Goal: Transaction & Acquisition: Book appointment/travel/reservation

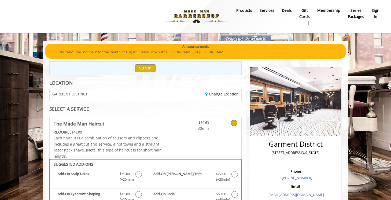
scroll to position [172, 0]
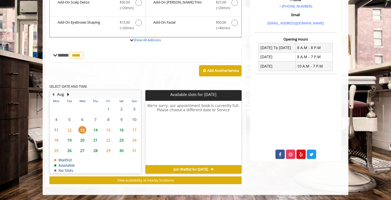
click at [98, 131] on span "14" at bounding box center [95, 130] width 8 height 8
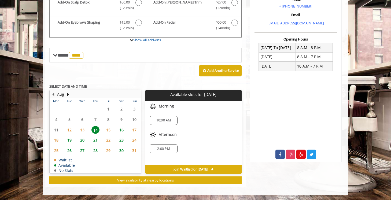
click at [95, 139] on span "21" at bounding box center [95, 140] width 8 height 8
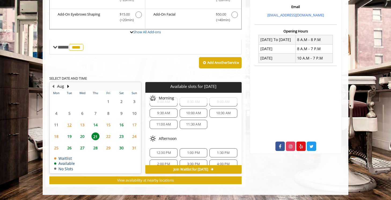
scroll to position [58, 0]
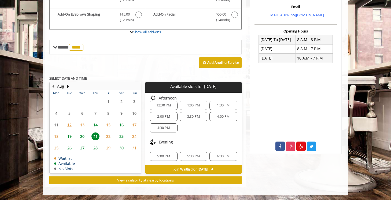
click at [183, 155] on span "5:30 PM" at bounding box center [193, 156] width 23 height 4
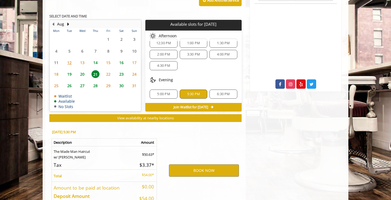
scroll to position [277, 0]
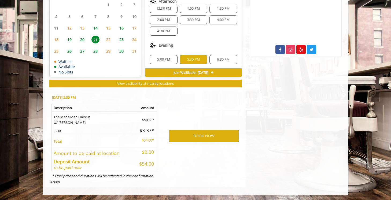
click at [68, 40] on span "19" at bounding box center [69, 40] width 8 height 8
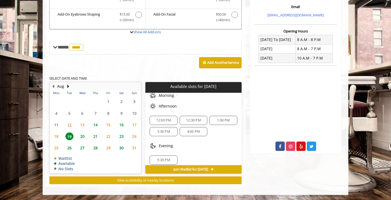
scroll to position [35, 0]
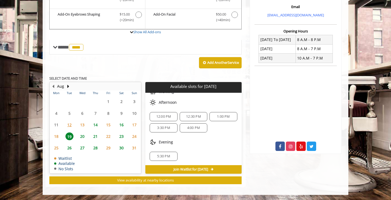
click at [82, 136] on span "20" at bounding box center [82, 136] width 8 height 8
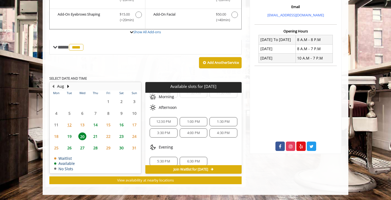
scroll to position [29, 0]
click at [164, 160] on div "5:30 PM" at bounding box center [164, 162] width 28 height 9
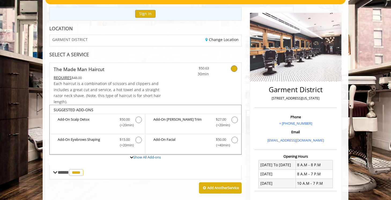
scroll to position [56, 0]
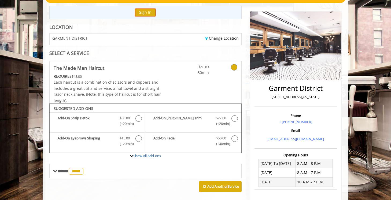
click at [142, 13] on button "Sign In" at bounding box center [145, 13] width 20 height 8
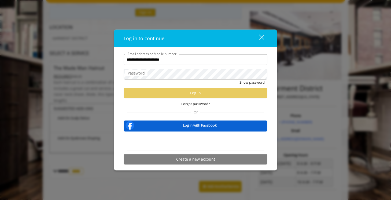
type input "**********"
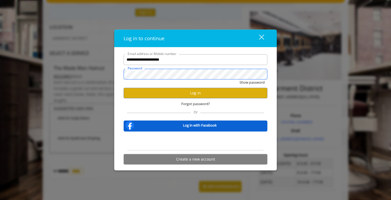
click at [240, 79] on button "Show password" at bounding box center [252, 82] width 25 height 6
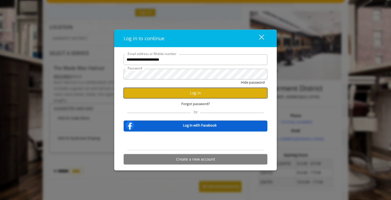
click at [180, 95] on button "Log in" at bounding box center [196, 93] width 144 height 10
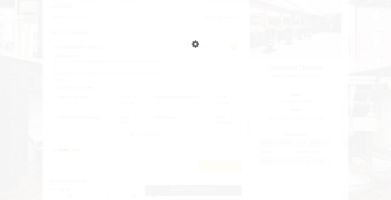
scroll to position [0, 0]
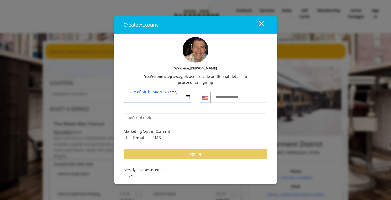
drag, startPoint x: 148, startPoint y: 97, endPoint x: 168, endPoint y: 97, distance: 19.9
click at [154, 97] on input "Date of birth (MM/DD/YYYY)" at bounding box center [158, 97] width 68 height 11
click at [186, 98] on span "Open Calendar" at bounding box center [188, 97] width 4 height 4
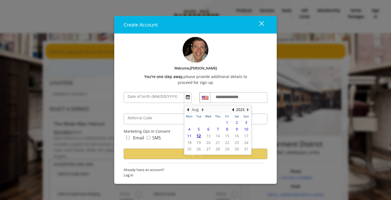
click at [195, 109] on button "Aug" at bounding box center [195, 109] width 7 height 6
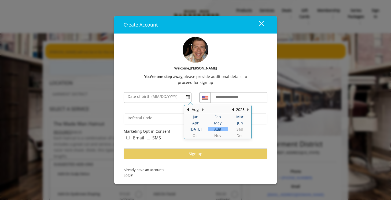
click at [194, 135] on table "Jan Feb Mar Apr May Jun [DATE] Aug Sep Oct Nov Dec" at bounding box center [218, 125] width 67 height 25
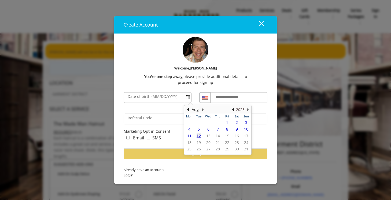
click at [237, 110] on button "2025" at bounding box center [240, 109] width 9 height 6
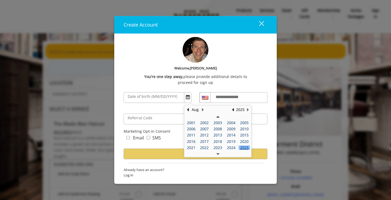
click at [218, 117] on button "Previous Year" at bounding box center [217, 116] width 3 height 6
click at [230, 130] on div "1985" at bounding box center [231, 129] width 11 height 4
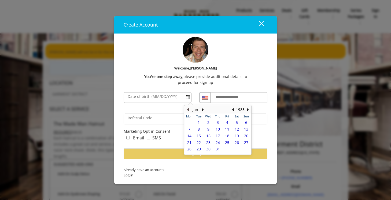
click at [189, 109] on button "Previous Month" at bounding box center [188, 109] width 4 height 6
drag, startPoint x: 202, startPoint y: 109, endPoint x: 205, endPoint y: 109, distance: 3.0
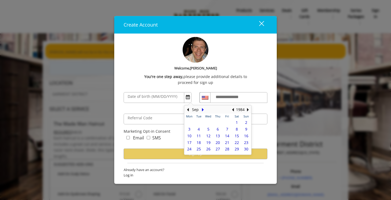
click at [202, 109] on button "Next Month" at bounding box center [203, 109] width 4 height 6
click at [248, 110] on button "Next Year" at bounding box center [248, 109] width 4 height 6
click at [193, 110] on button "Jan" at bounding box center [196, 109] width 6 height 6
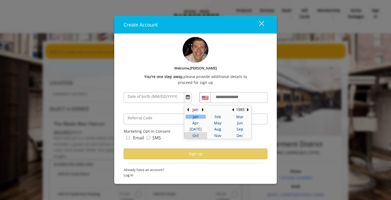
click at [193, 137] on div "Oct" at bounding box center [196, 136] width 20 height 4
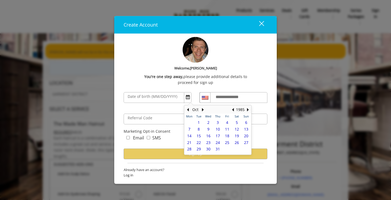
click at [198, 143] on span "22" at bounding box center [199, 142] width 4 height 5
type input "**********"
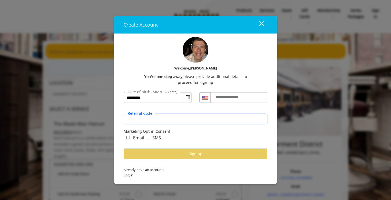
click at [159, 122] on input "Referral Code" at bounding box center [196, 119] width 144 height 11
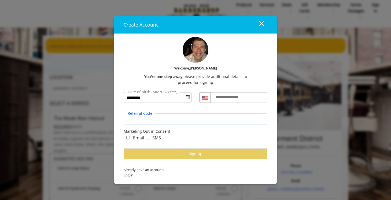
scroll to position [6, 0]
drag, startPoint x: 150, startPoint y: 114, endPoint x: 126, endPoint y: 114, distance: 23.3
click at [126, 114] on div "Referral Code" at bounding box center [196, 119] width 144 height 11
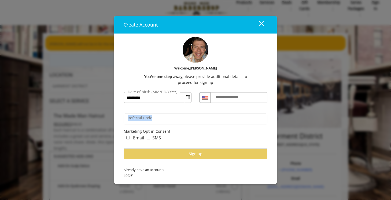
copy div "Referral Code"
